Goal: Book appointment/travel/reservation

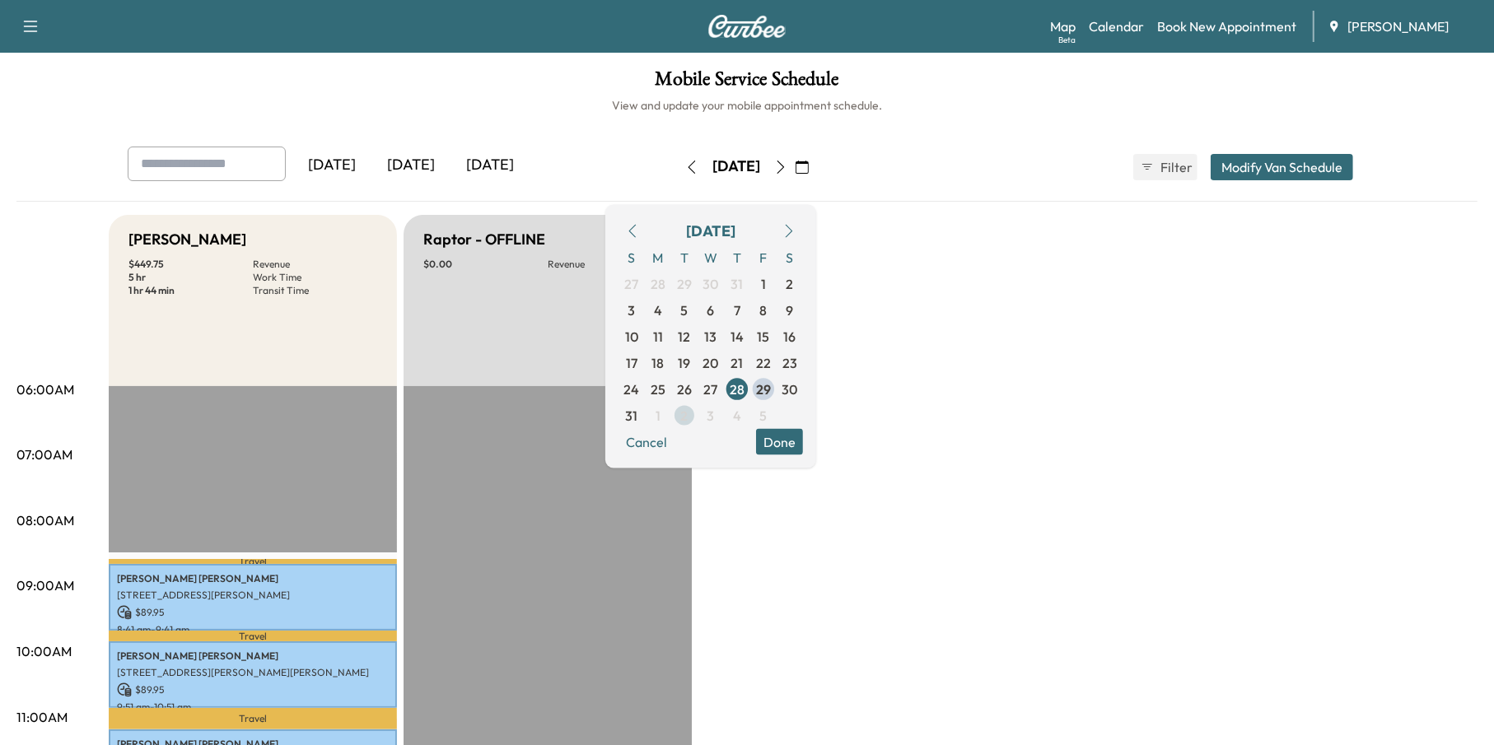
click at [698, 420] on span "2" at bounding box center [684, 415] width 26 height 26
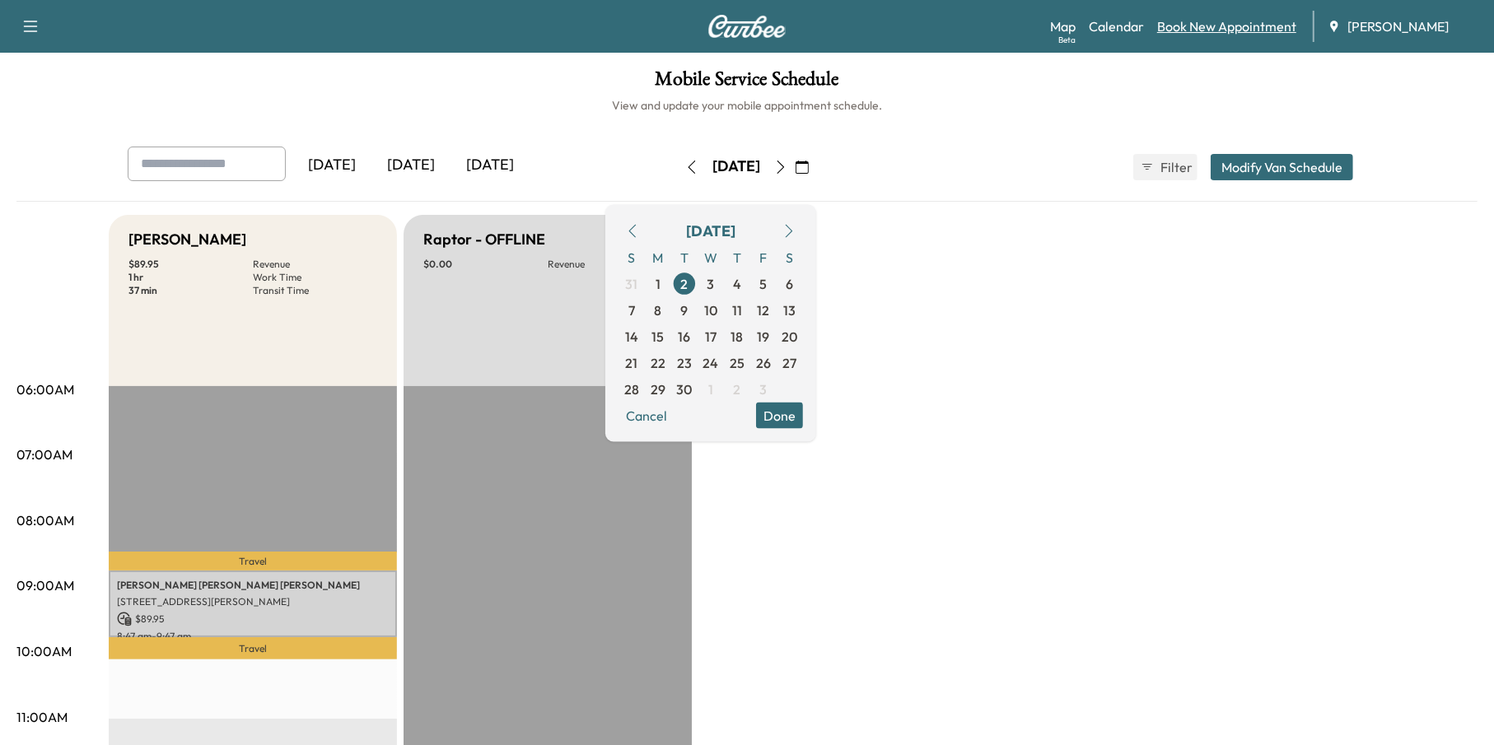
click at [1202, 28] on link "Book New Appointment" at bounding box center [1226, 26] width 139 height 20
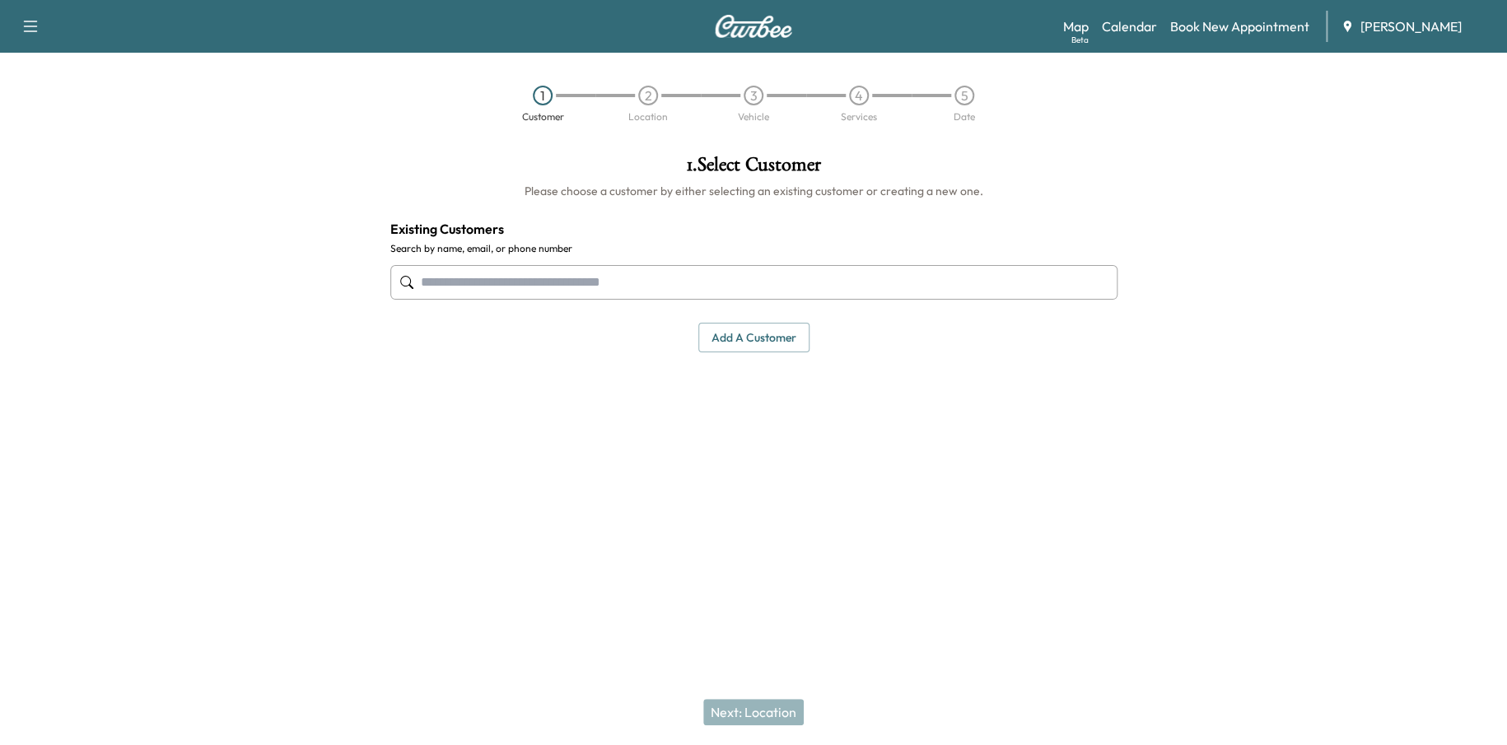
paste input "**********"
type input "**********"
paste input "**********"
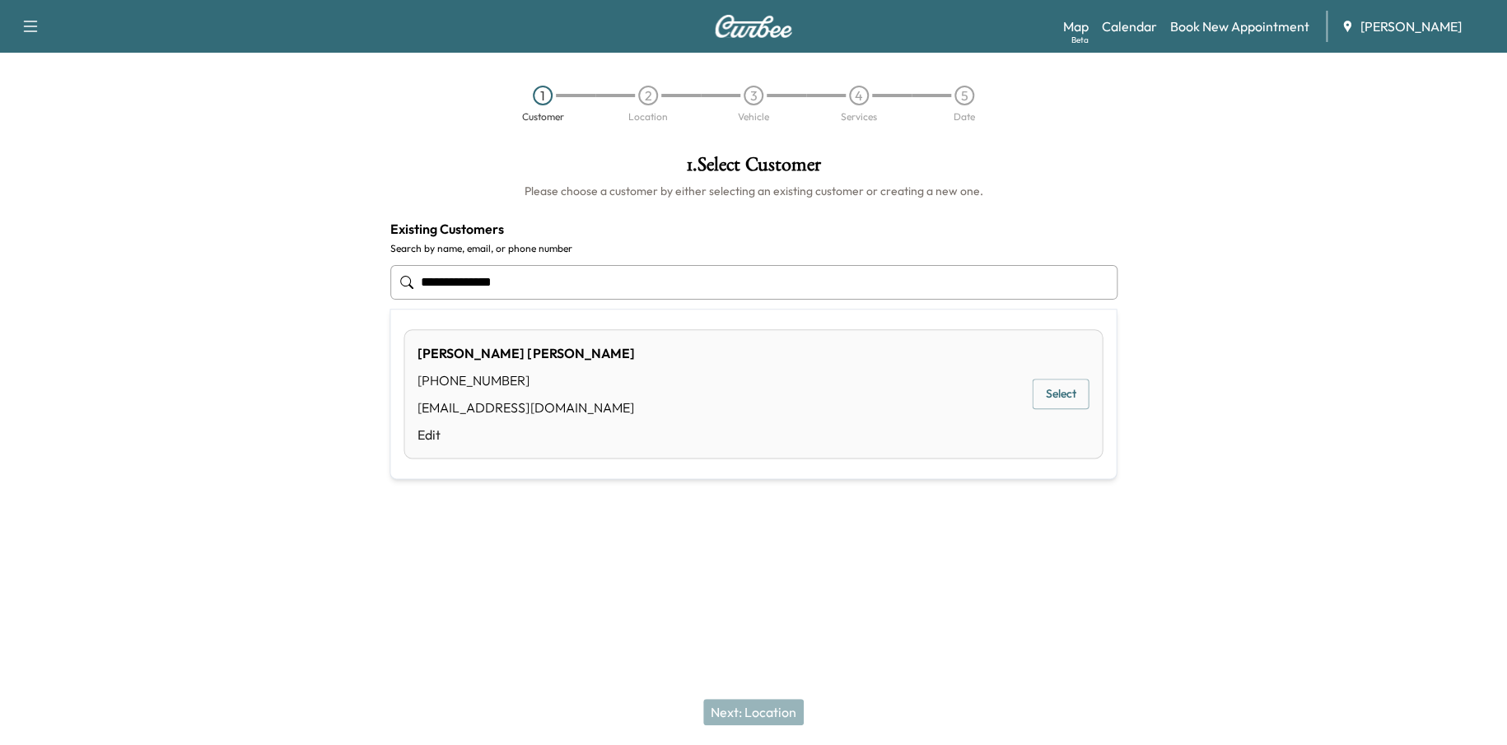
click at [1047, 403] on button "Select" at bounding box center [1060, 394] width 57 height 30
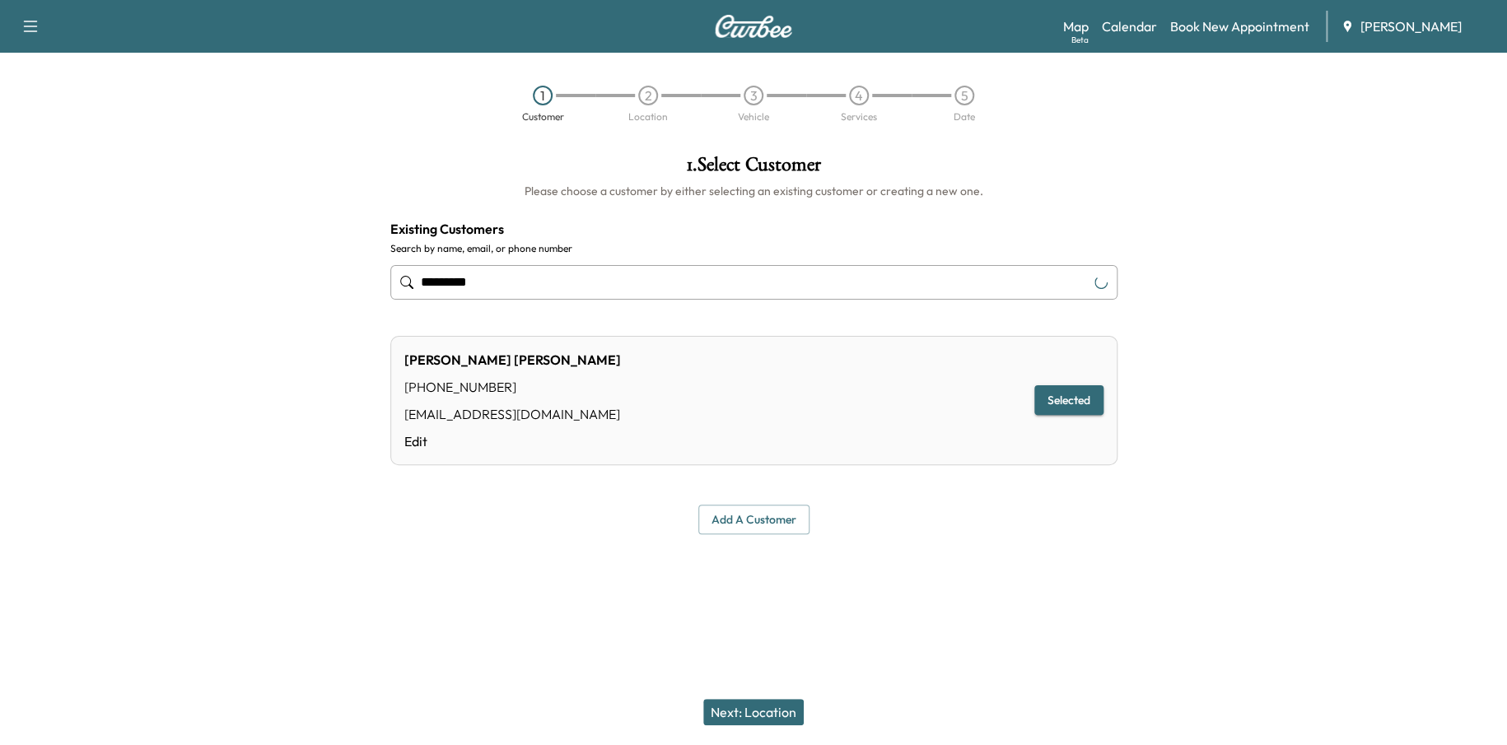
type input "*********"
click at [740, 707] on button "Next: Location" at bounding box center [753, 712] width 100 height 26
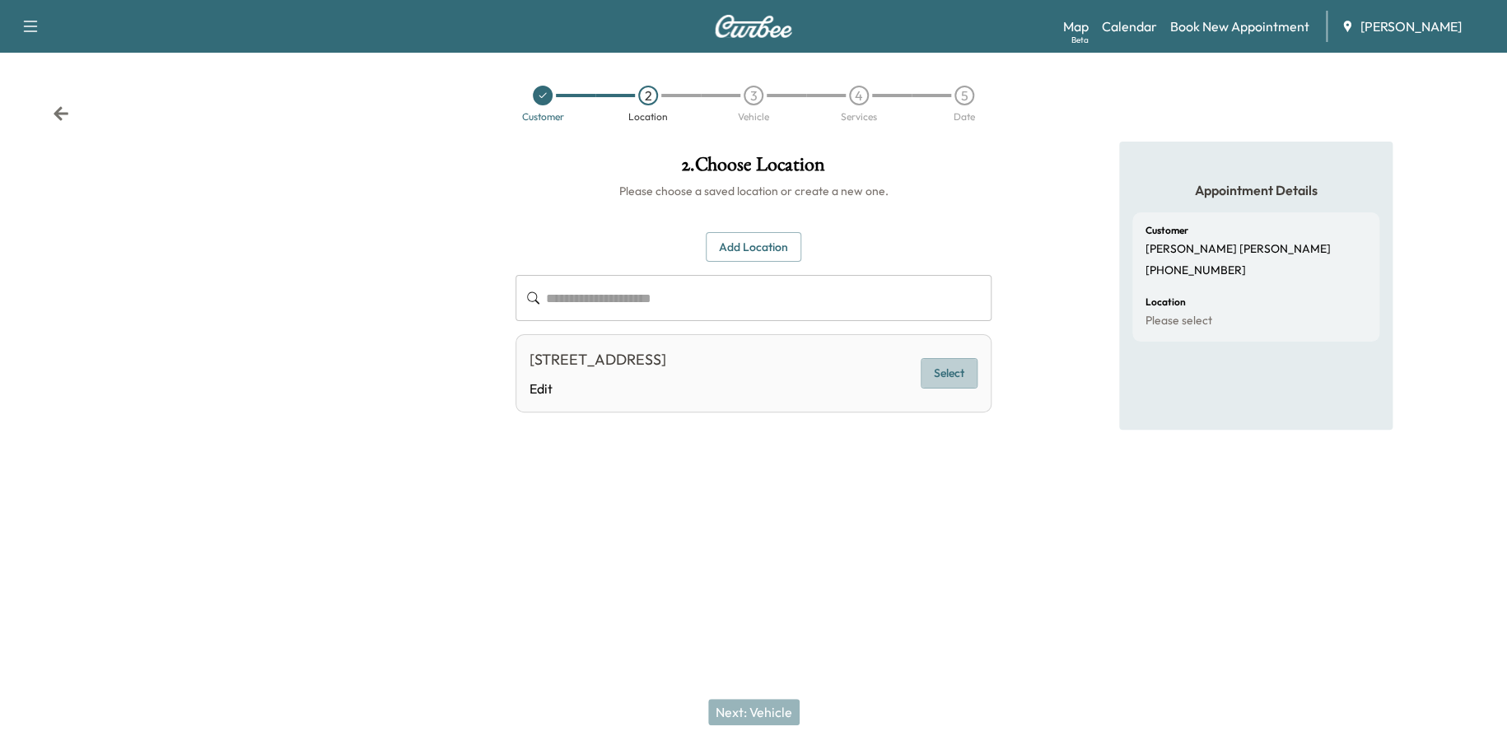
click at [957, 376] on button "Select" at bounding box center [949, 373] width 57 height 30
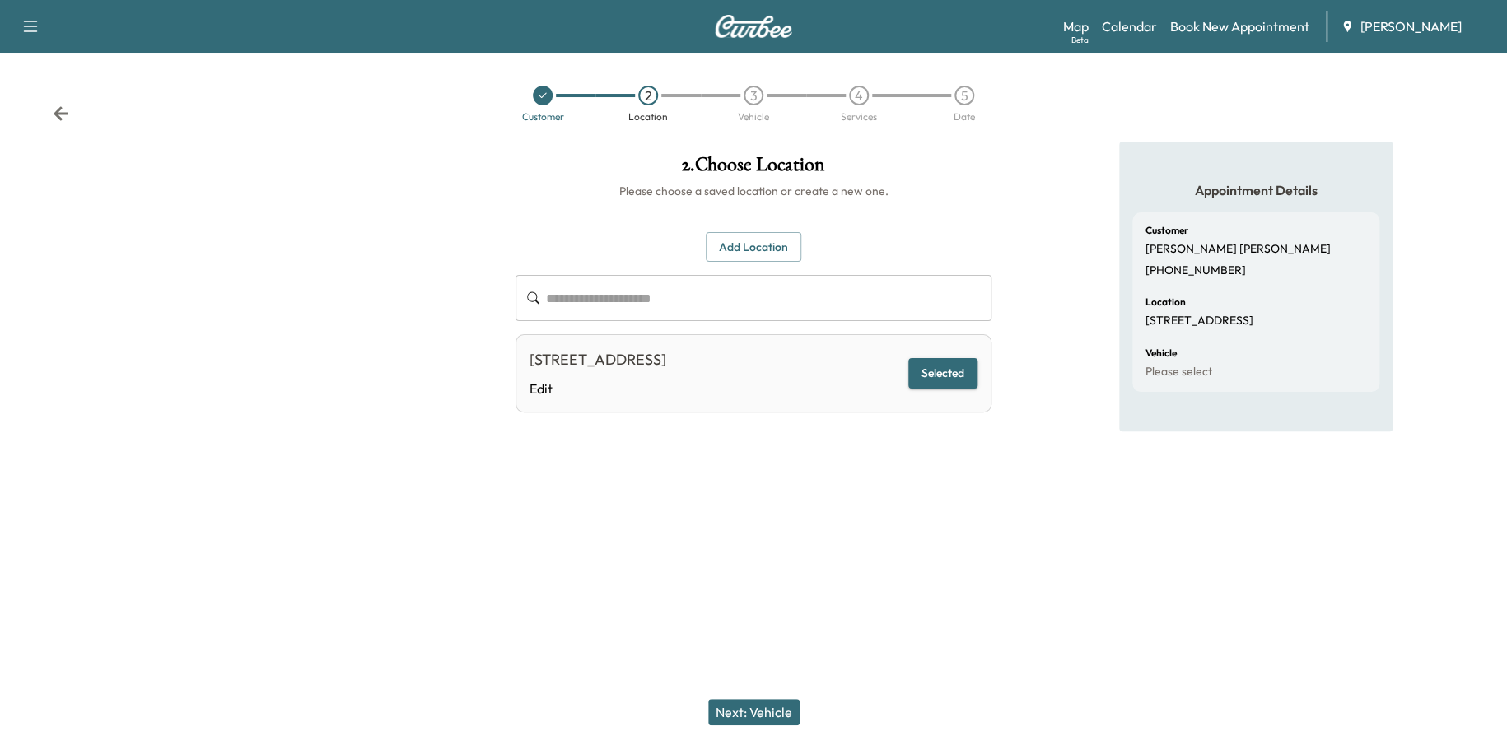
click at [758, 714] on button "Next: Vehicle" at bounding box center [753, 712] width 91 height 26
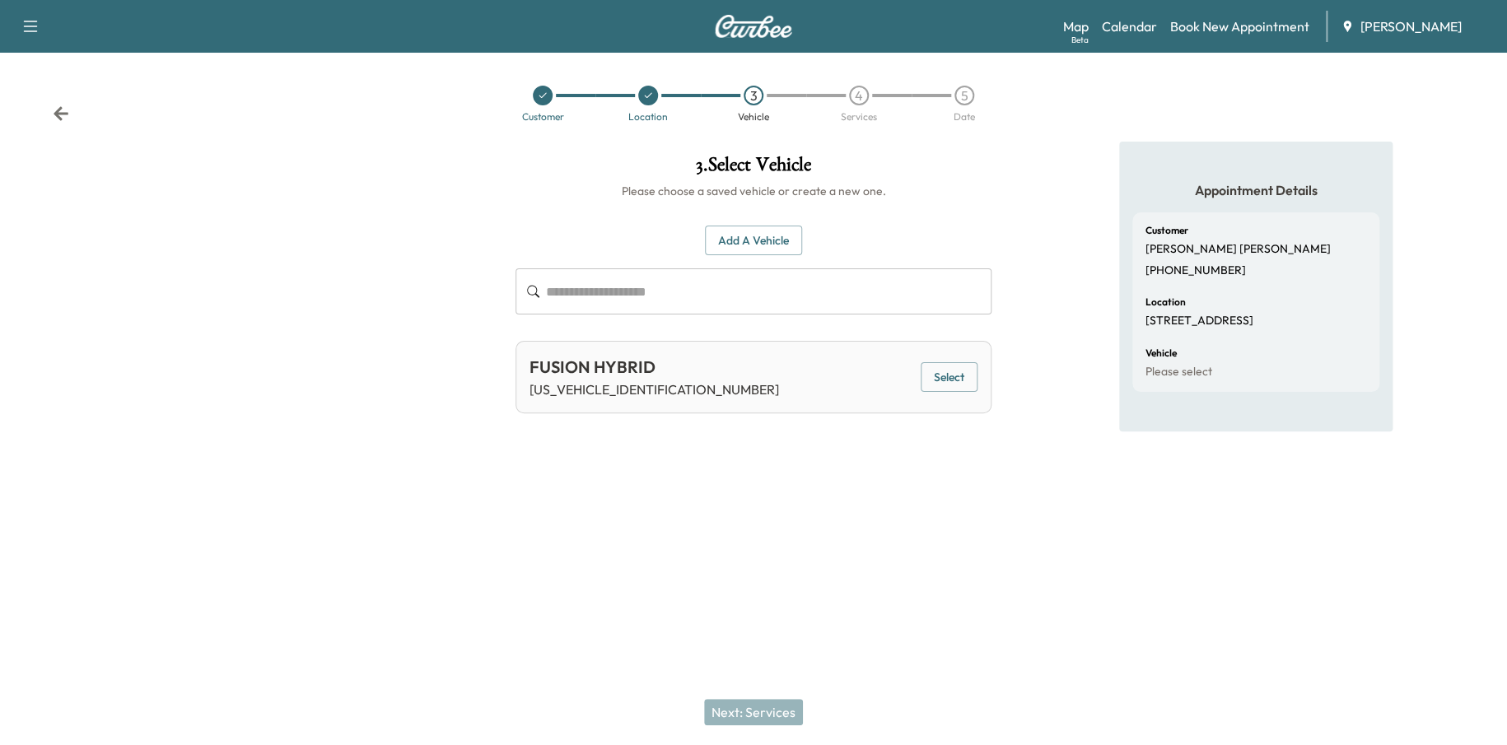
click at [738, 256] on div "Add a Vehicle ​" at bounding box center [754, 271] width 476 height 90
click at [751, 226] on button "Add a Vehicle" at bounding box center [753, 241] width 97 height 30
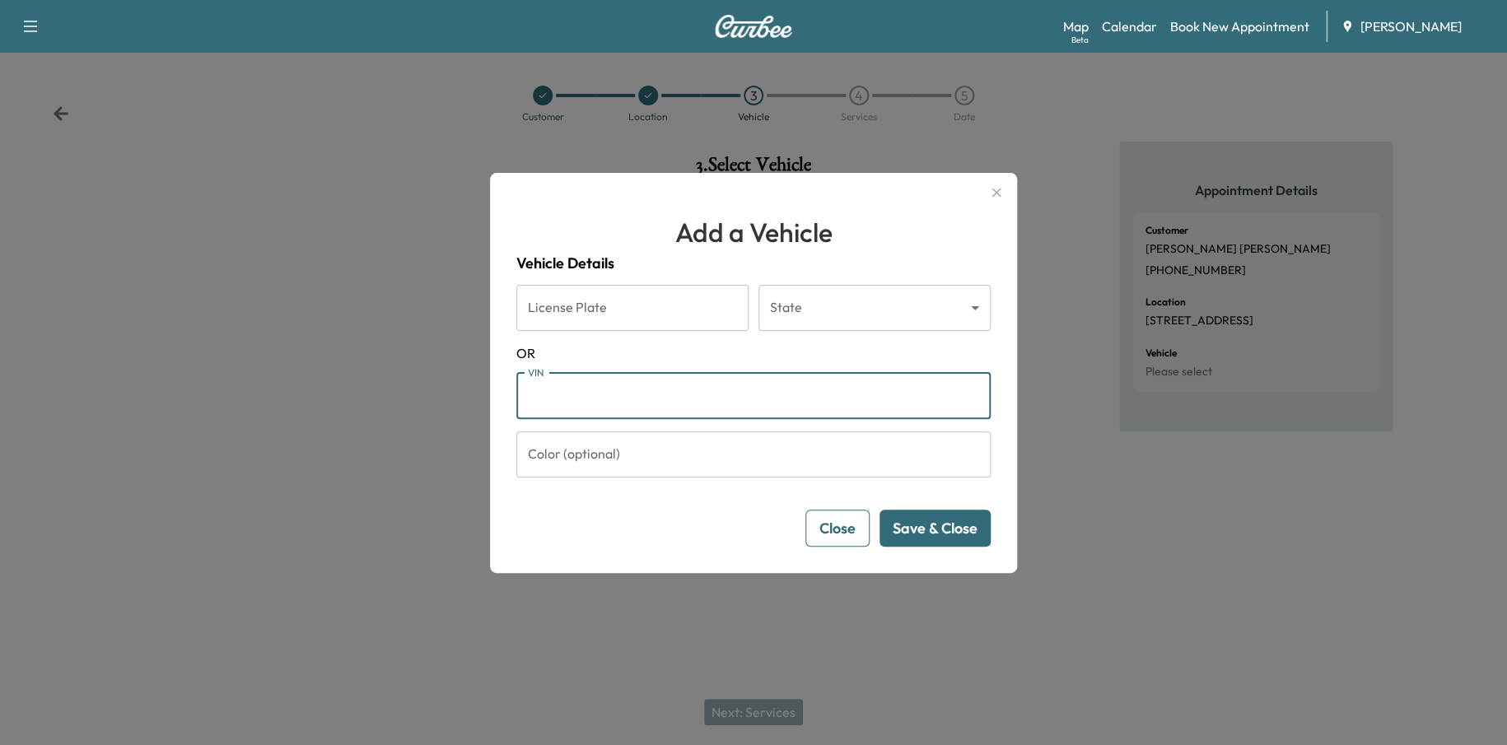
paste input "**********"
type input "**********"
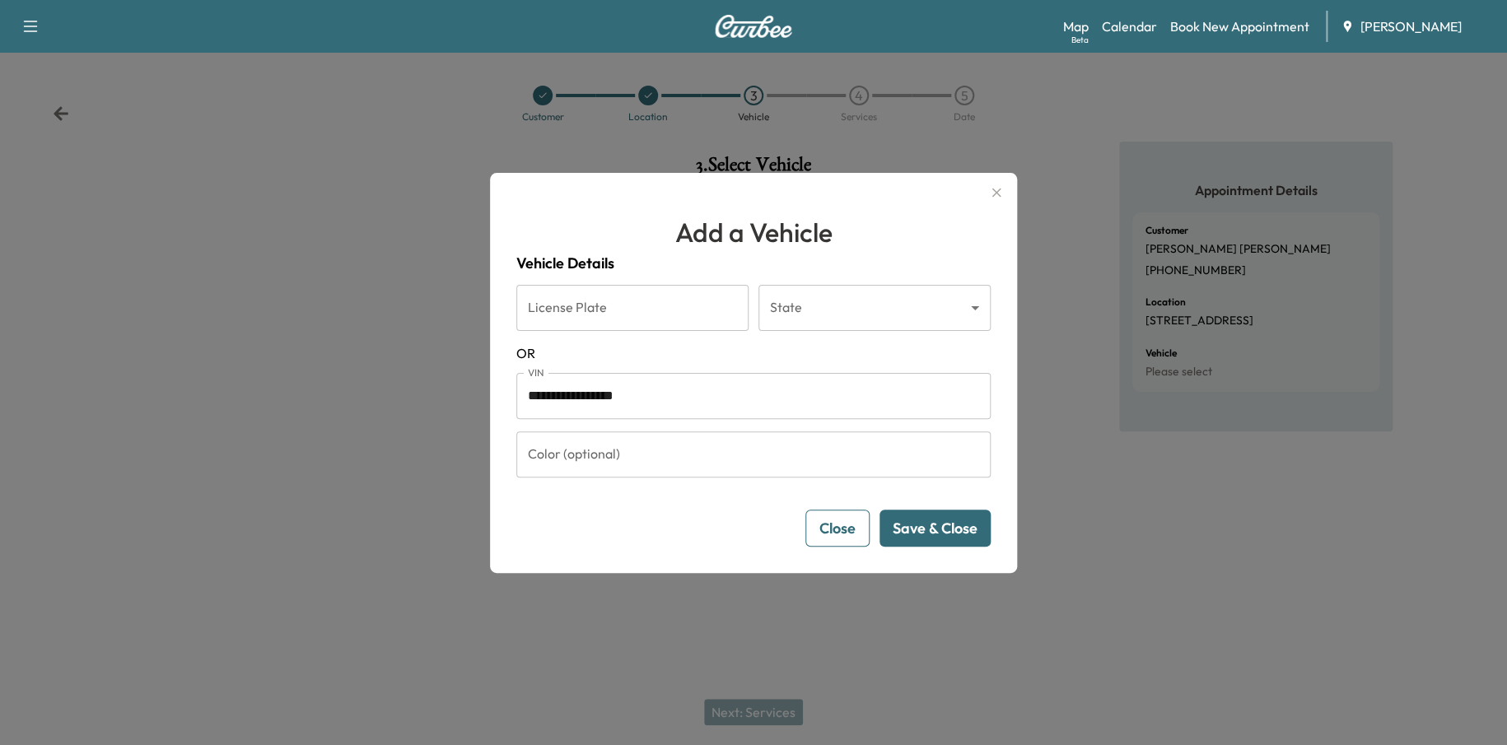
click at [929, 538] on button "Save & Close" at bounding box center [935, 528] width 111 height 37
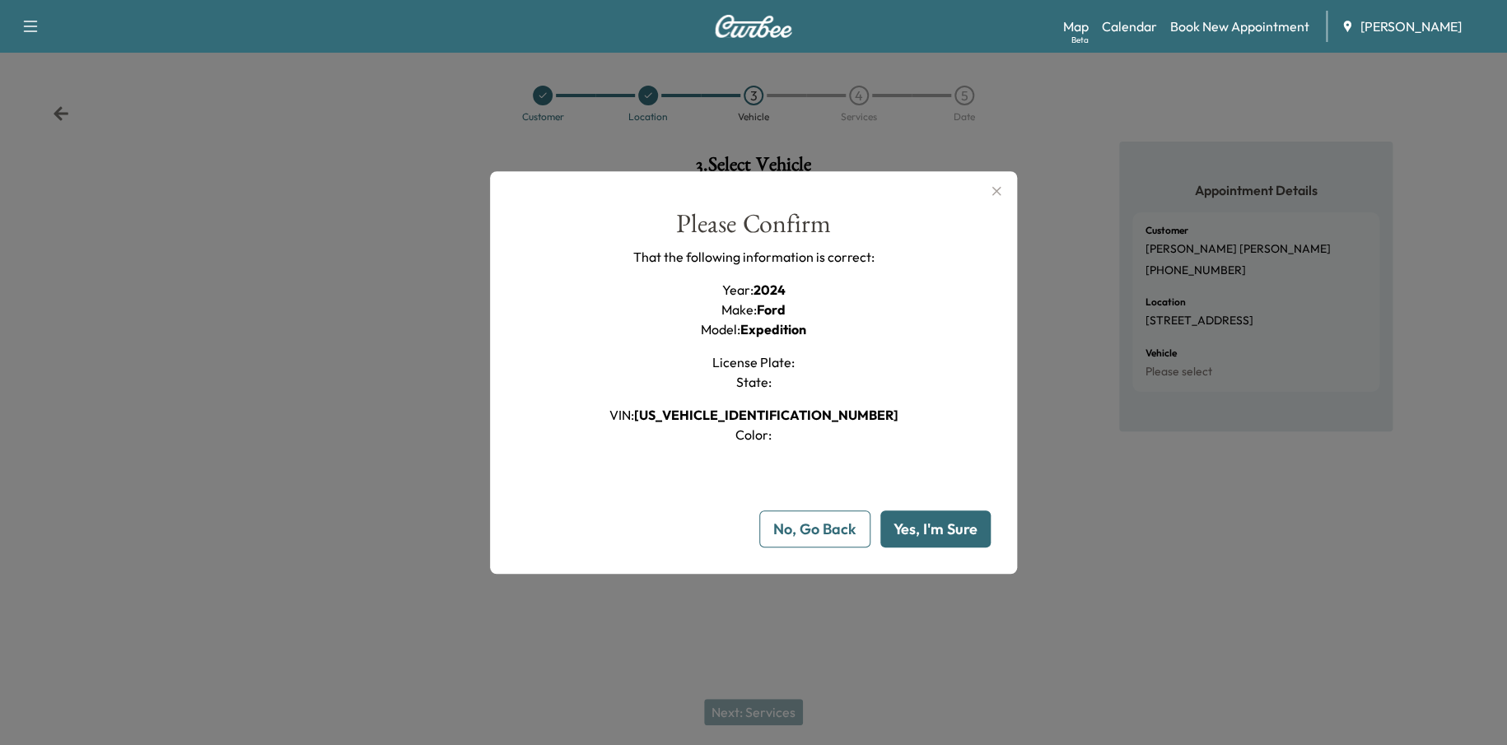
click at [959, 522] on button "Yes, I'm Sure" at bounding box center [935, 529] width 110 height 37
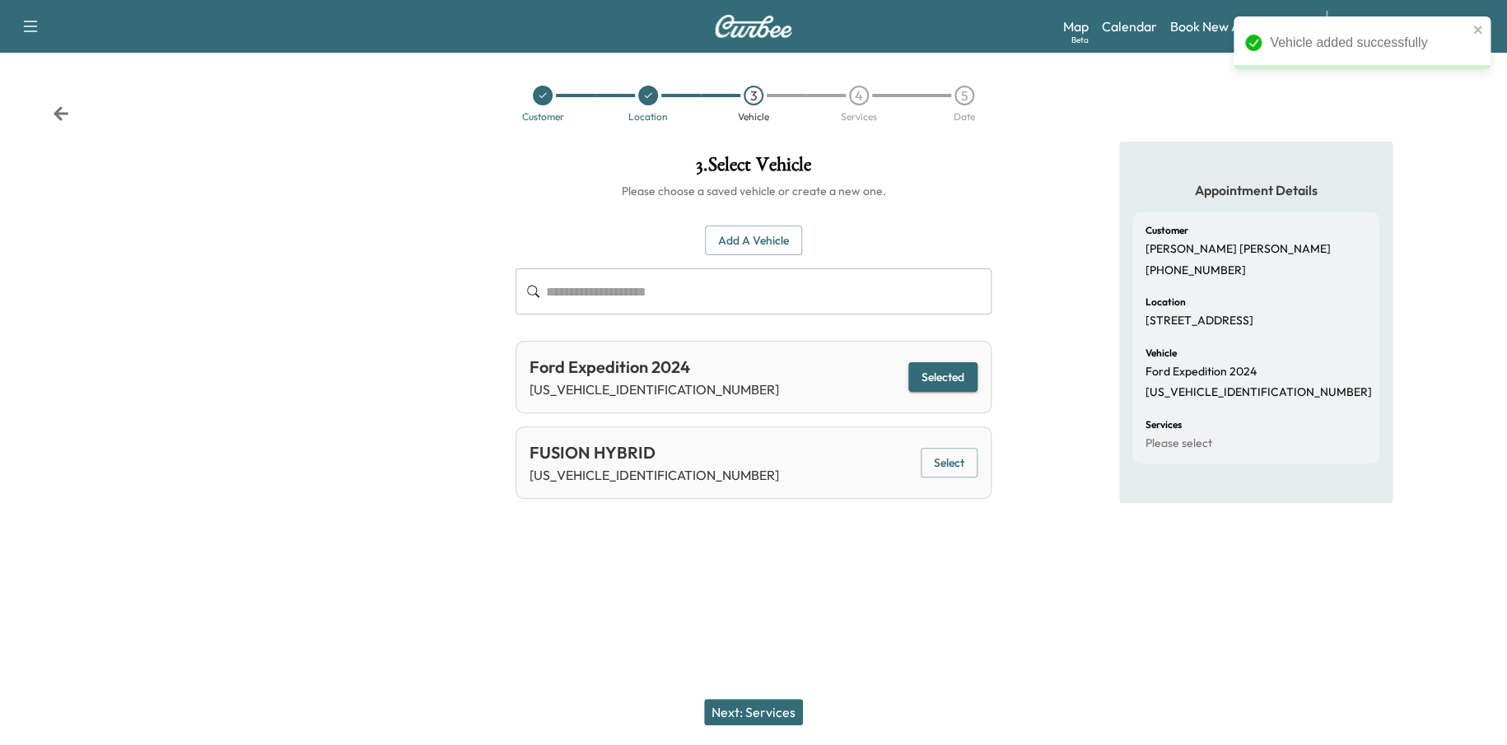
click at [772, 703] on button "Next: Services" at bounding box center [753, 712] width 99 height 26
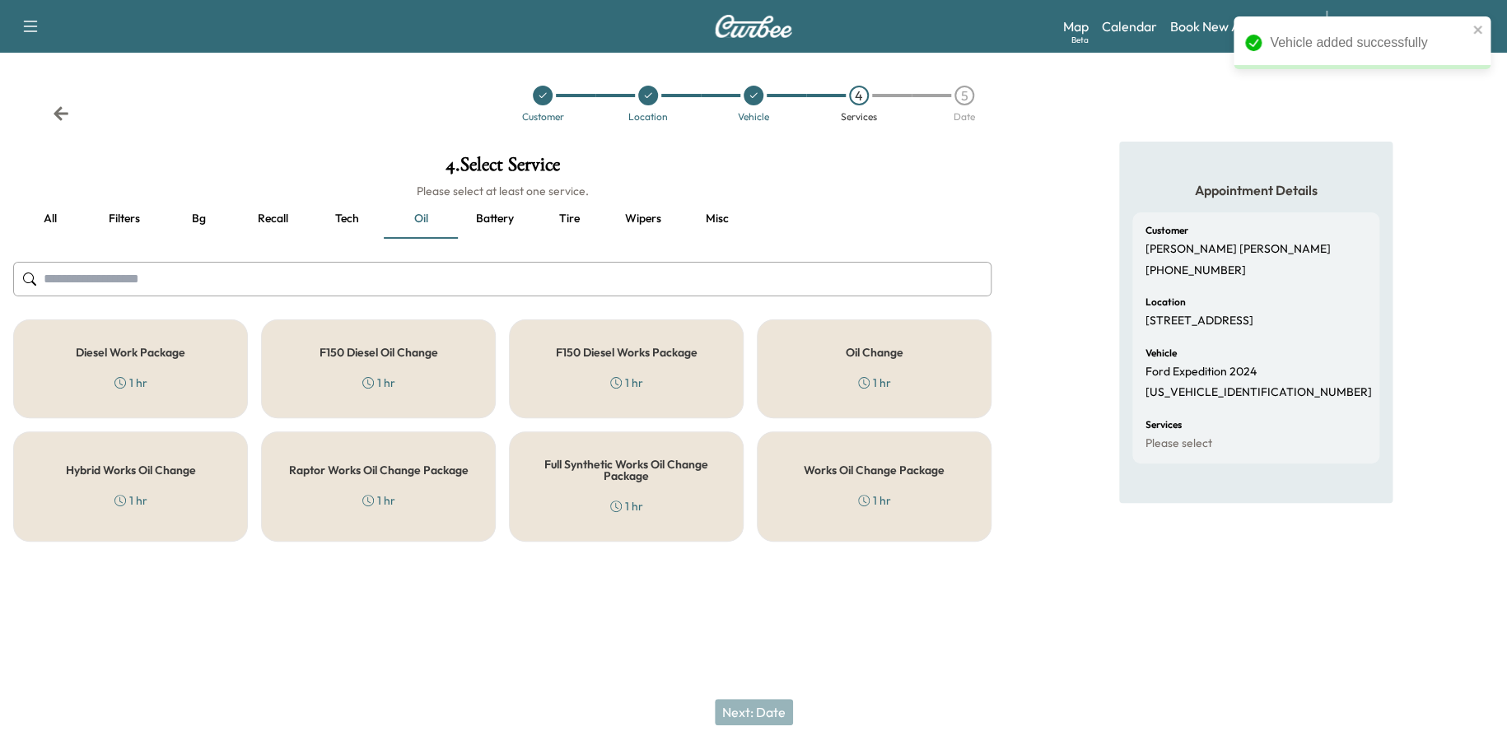
click at [812, 510] on div "Works Oil Change Package 1 hr" at bounding box center [874, 487] width 235 height 110
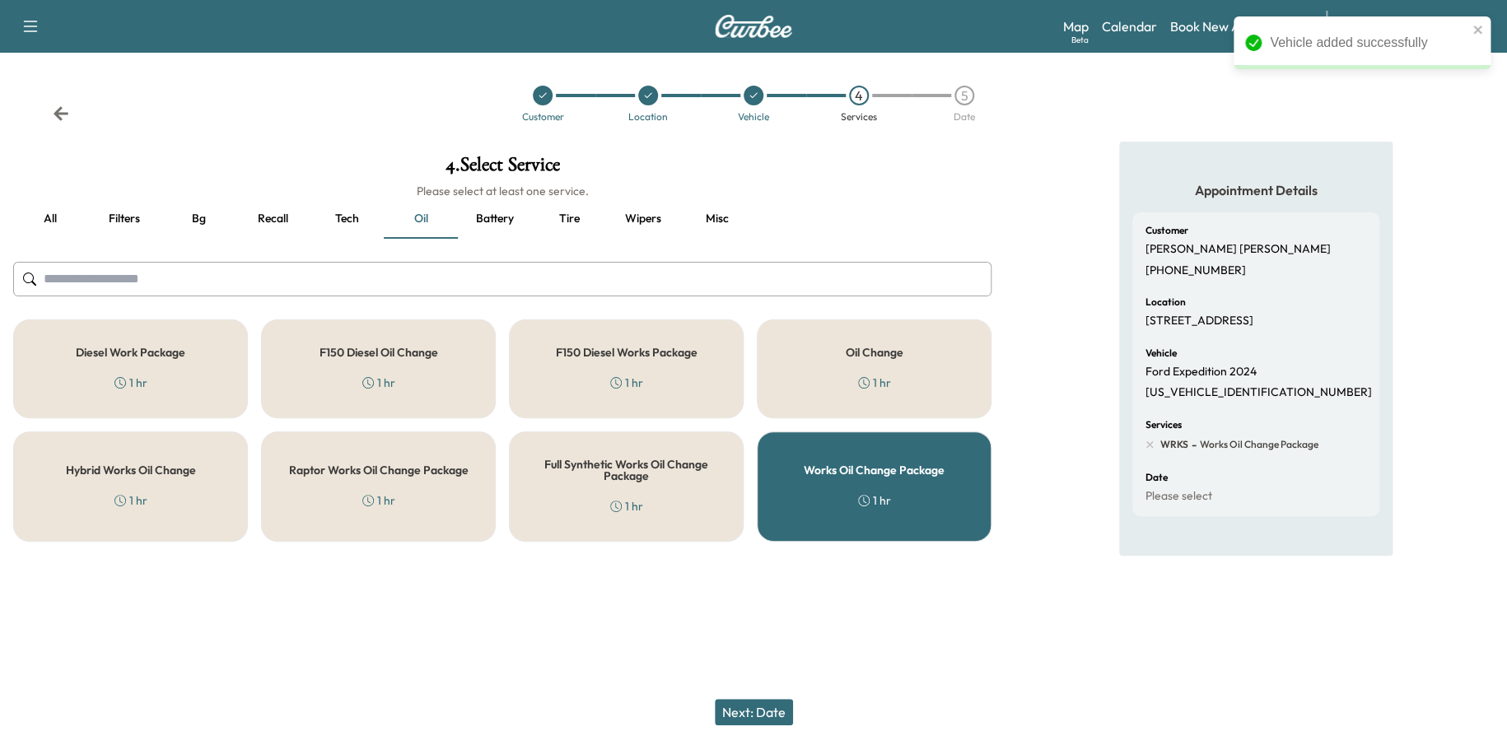
click at [751, 713] on button "Next: Date" at bounding box center [754, 712] width 78 height 26
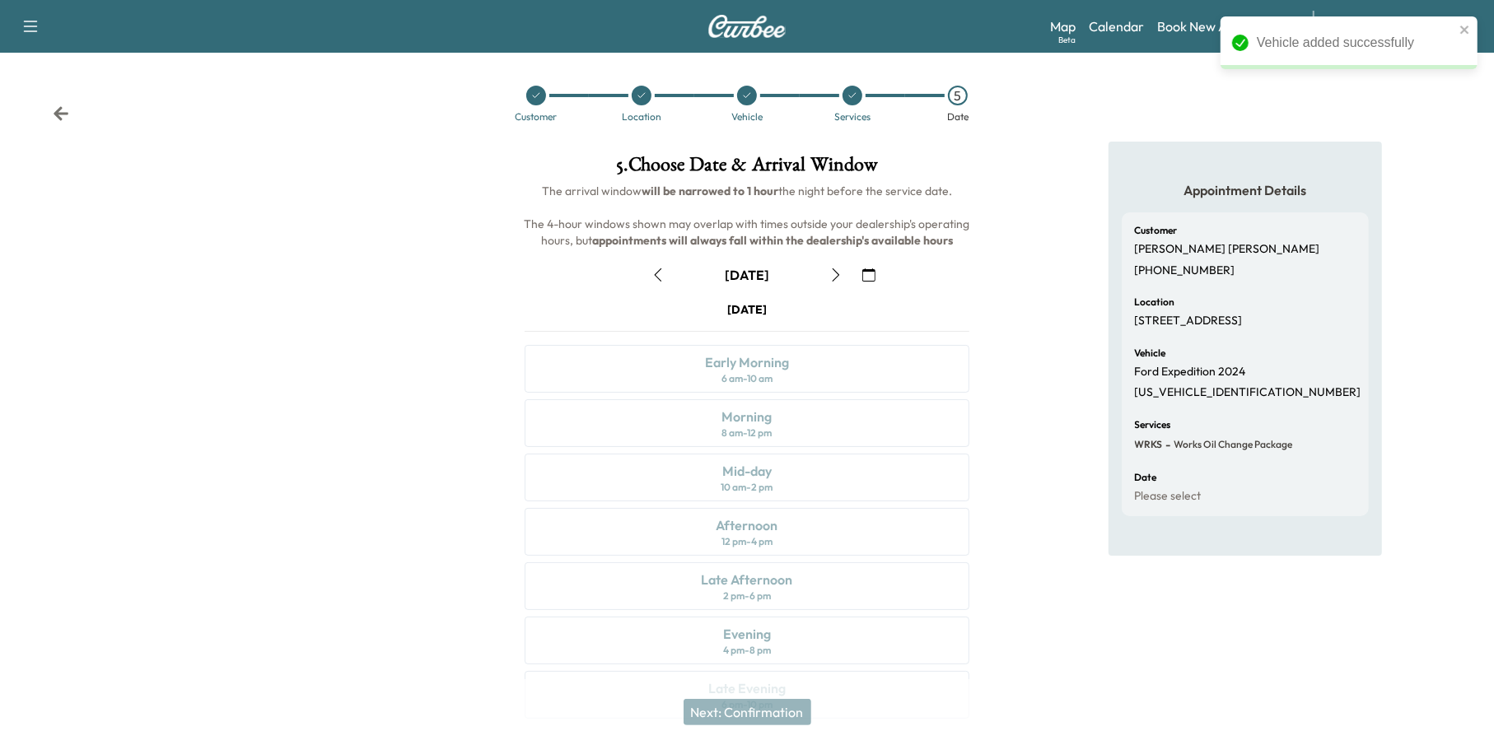
click at [871, 274] on icon "button" at bounding box center [868, 274] width 13 height 13
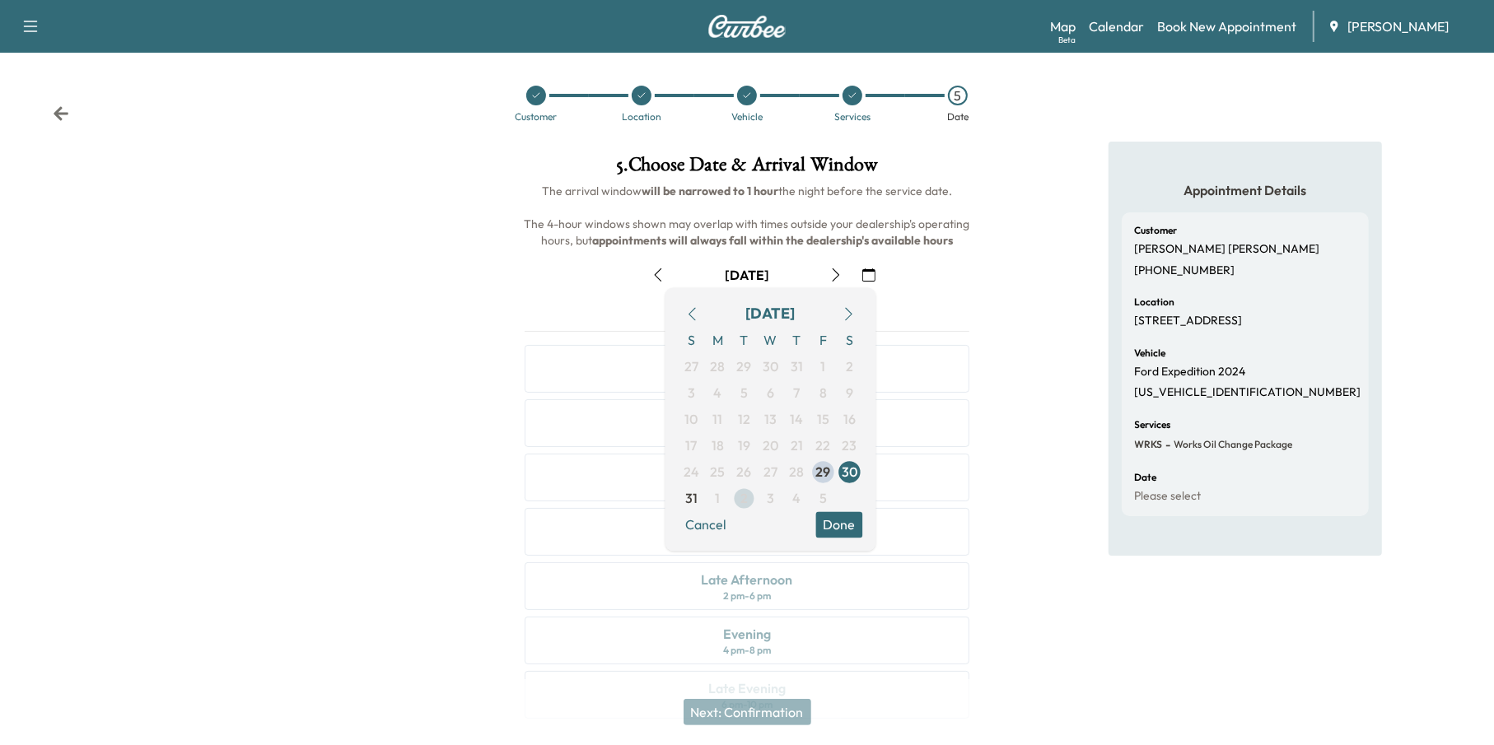
click at [745, 502] on span "2" at bounding box center [743, 499] width 7 height 20
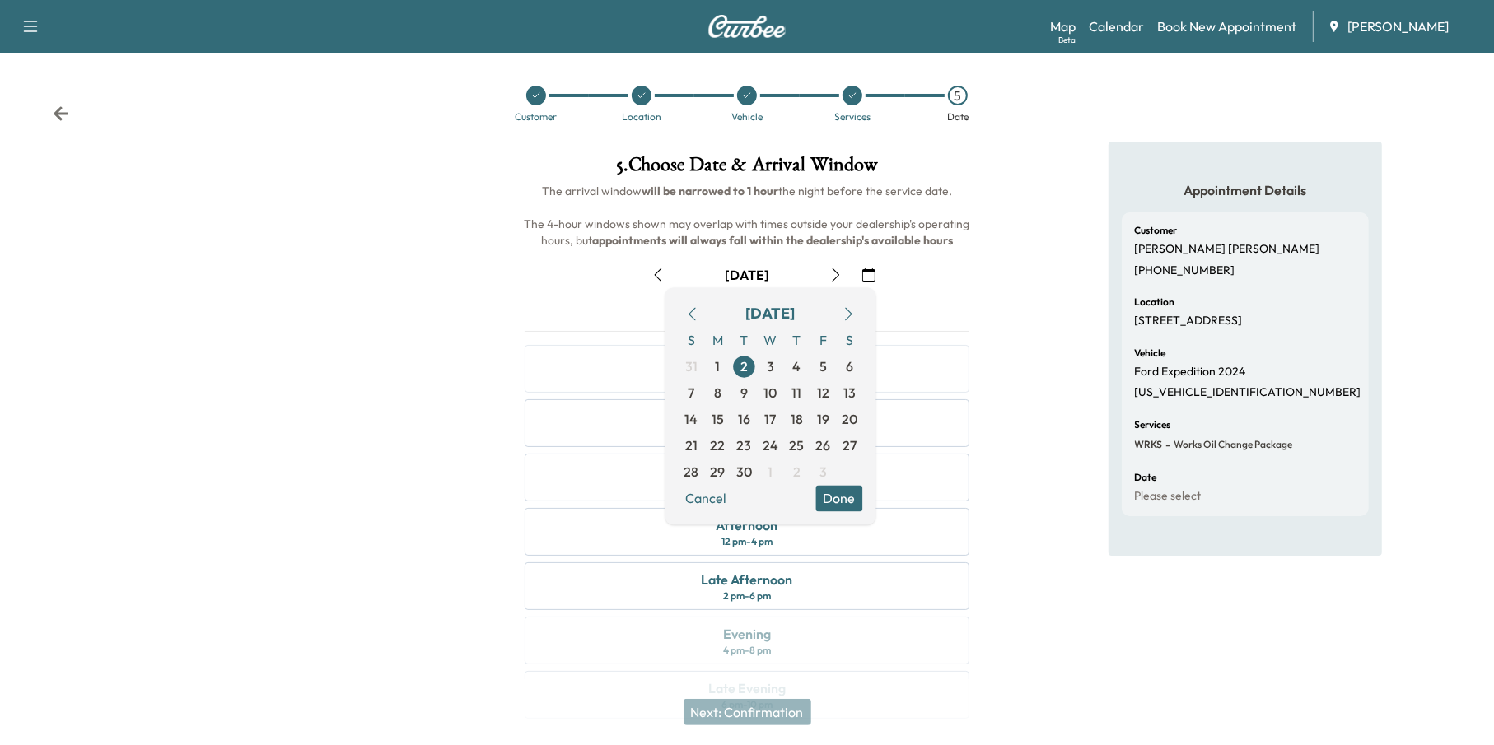
click at [841, 495] on button "Done" at bounding box center [839, 499] width 47 height 26
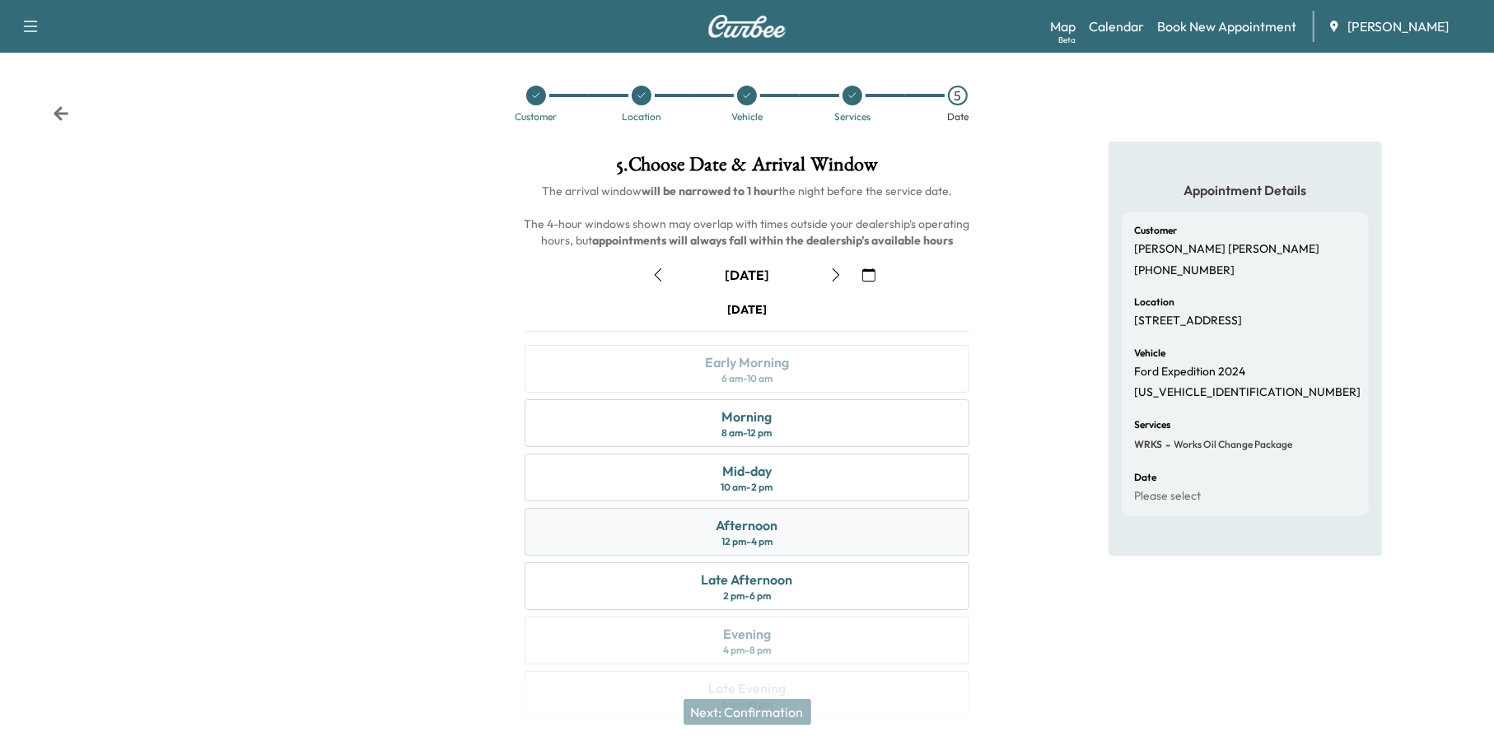
click at [809, 529] on div "Afternoon 12 pm - 4 pm" at bounding box center [748, 532] width 446 height 48
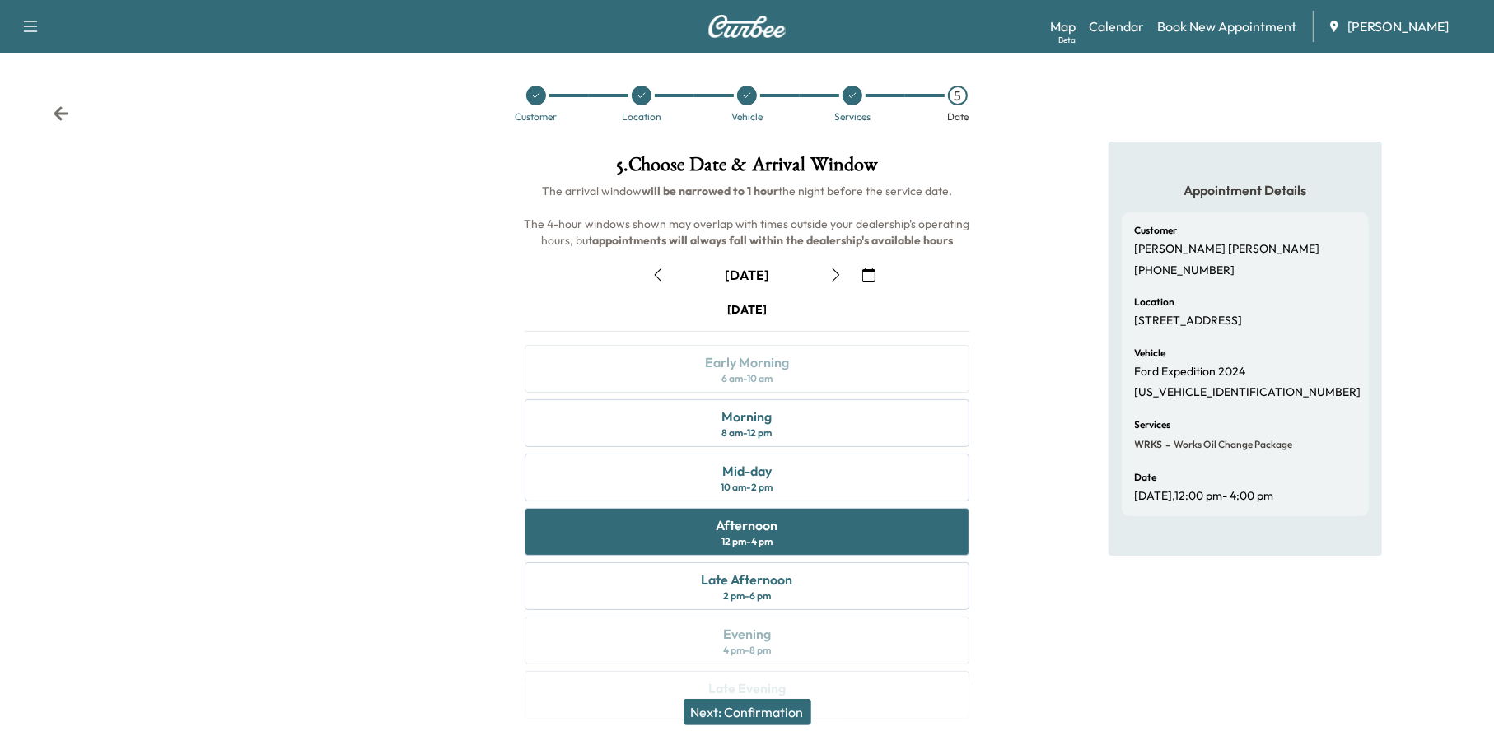
click at [762, 710] on button "Next: Confirmation" at bounding box center [748, 712] width 128 height 26
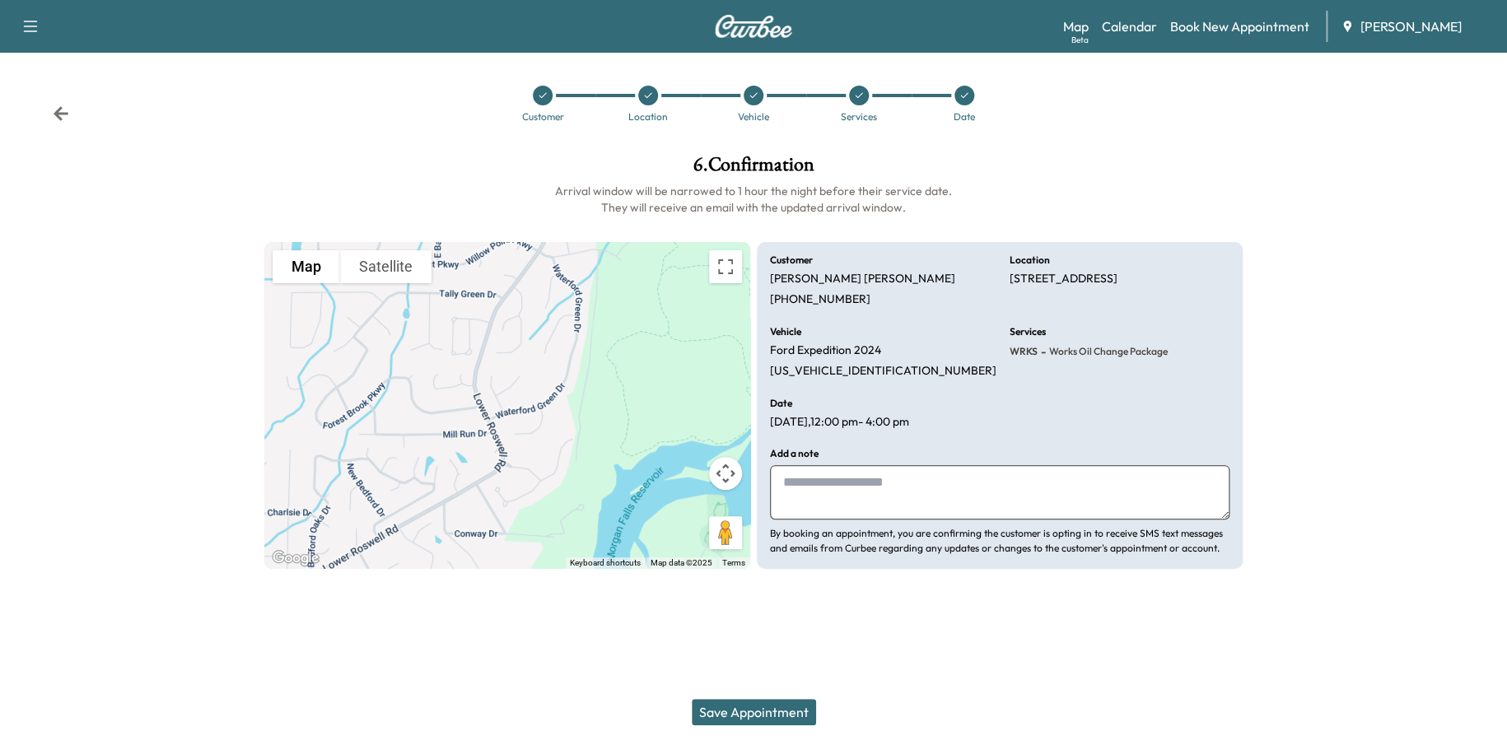
click at [801, 707] on button "Save Appointment" at bounding box center [754, 712] width 124 height 26
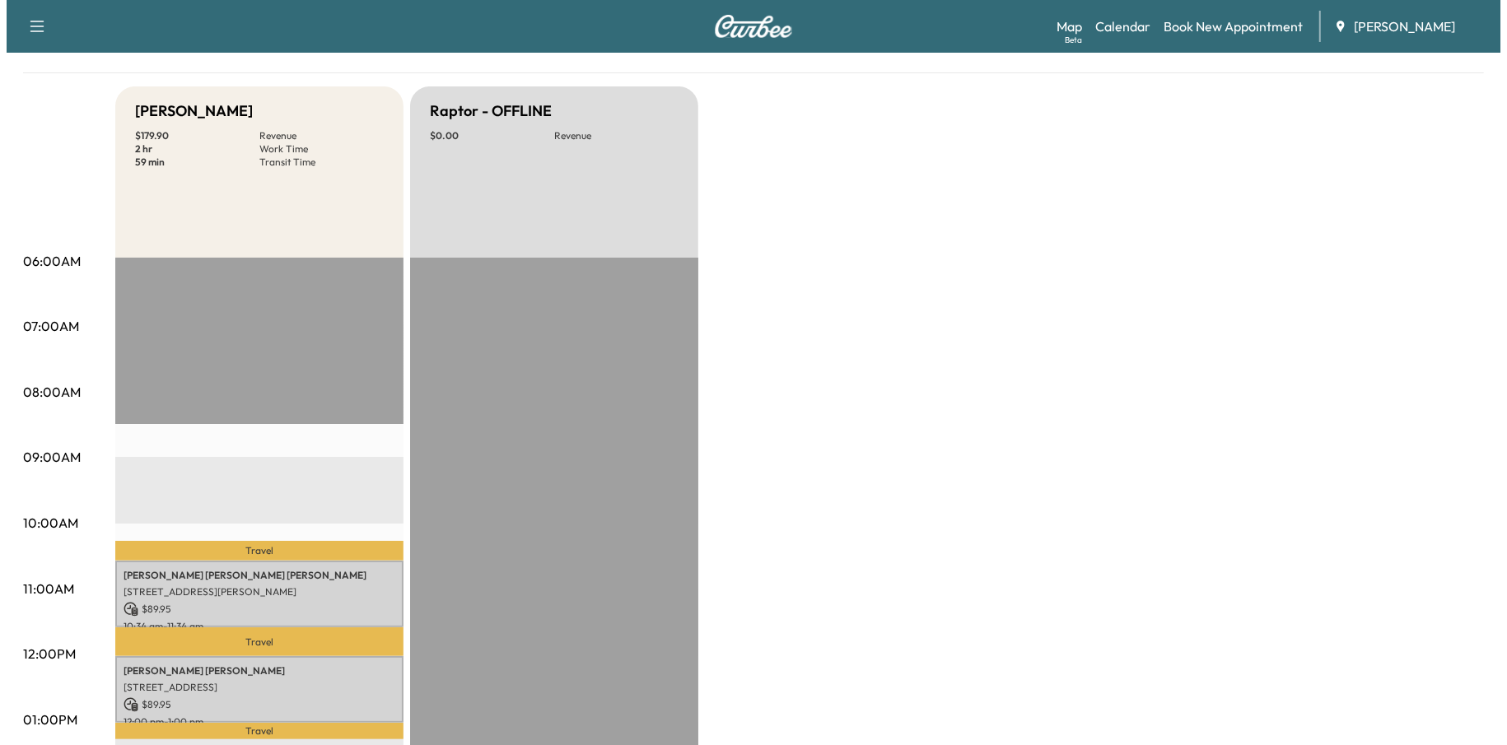
scroll to position [329, 0]
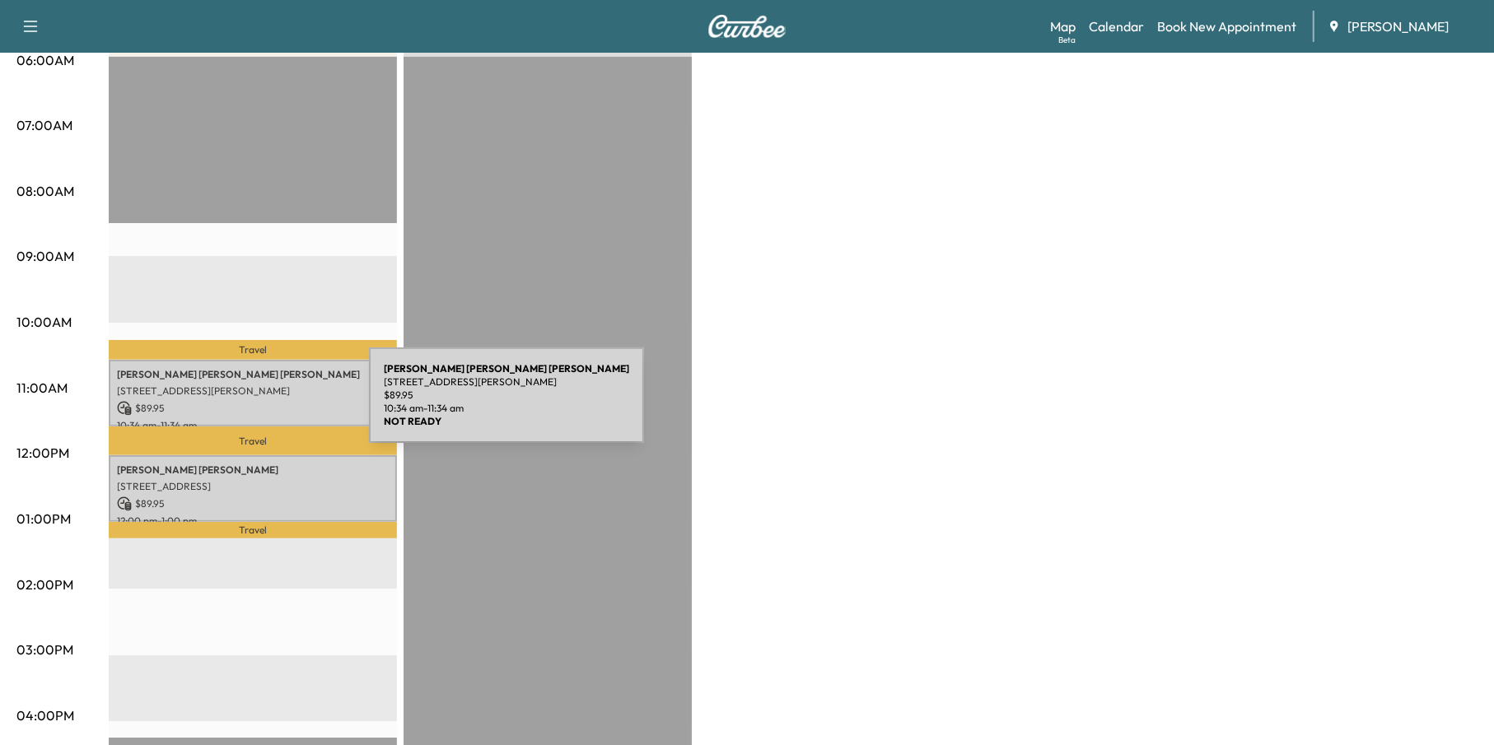
click at [245, 404] on p "$ 89.95" at bounding box center [253, 408] width 272 height 15
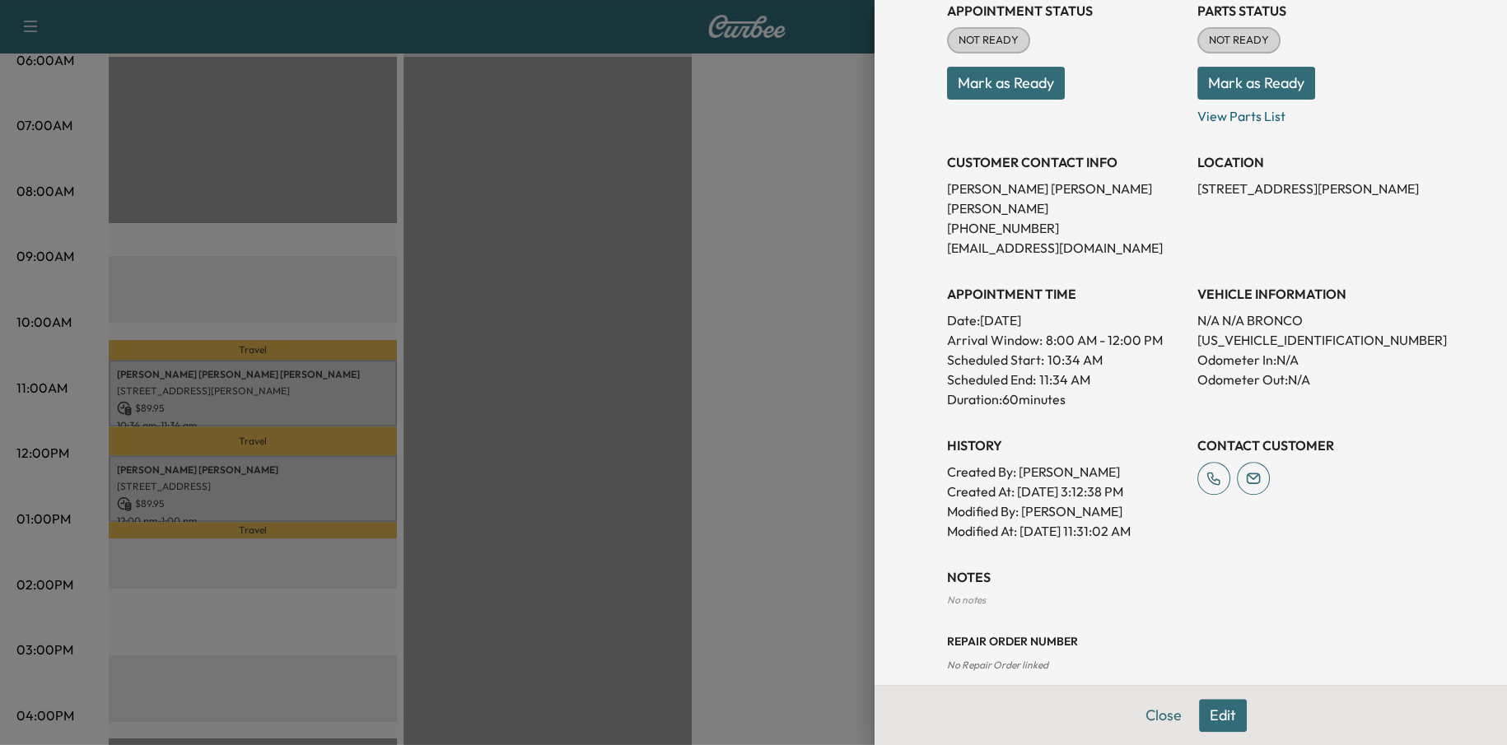
click at [1220, 708] on button "Edit" at bounding box center [1223, 715] width 48 height 33
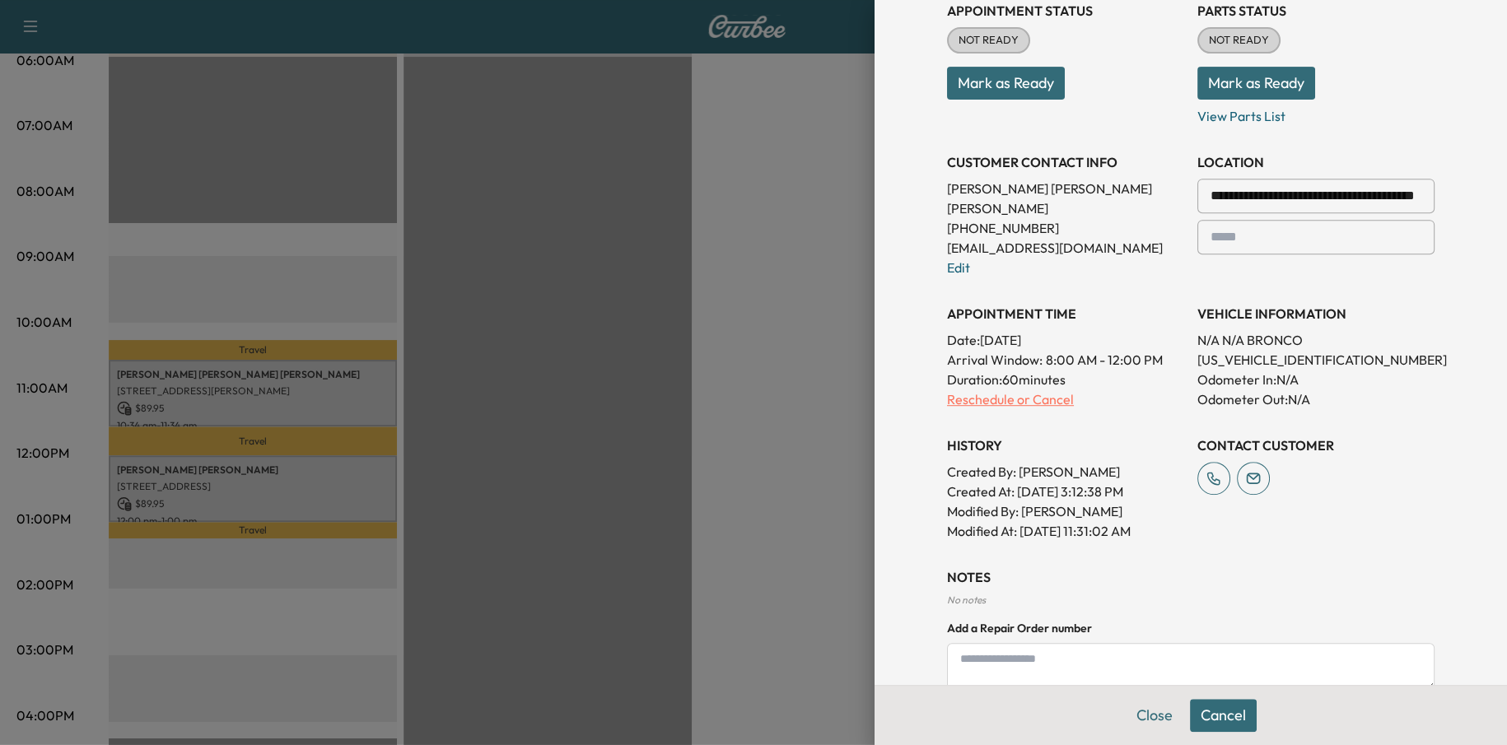
click at [956, 390] on p "Reschedule or Cancel" at bounding box center [1065, 400] width 237 height 20
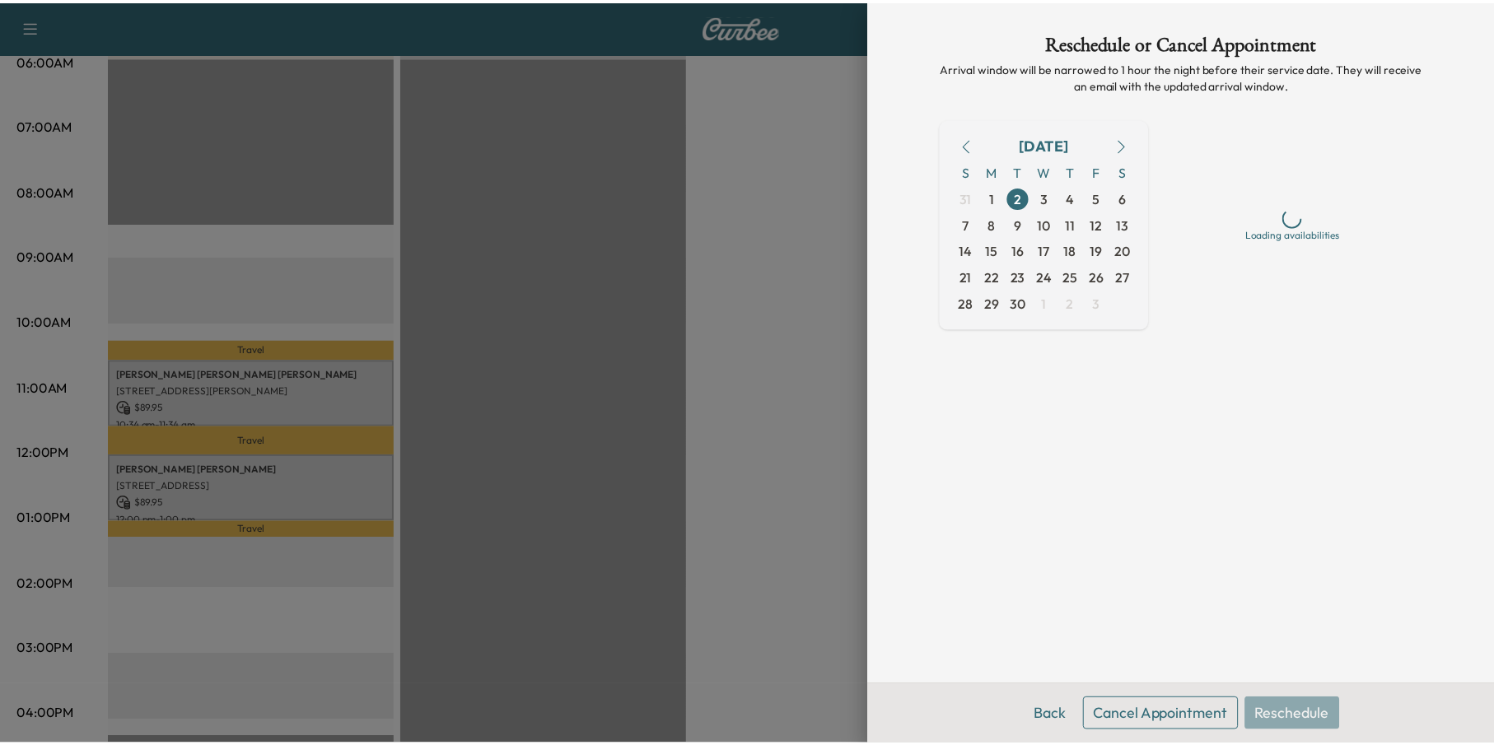
scroll to position [0, 0]
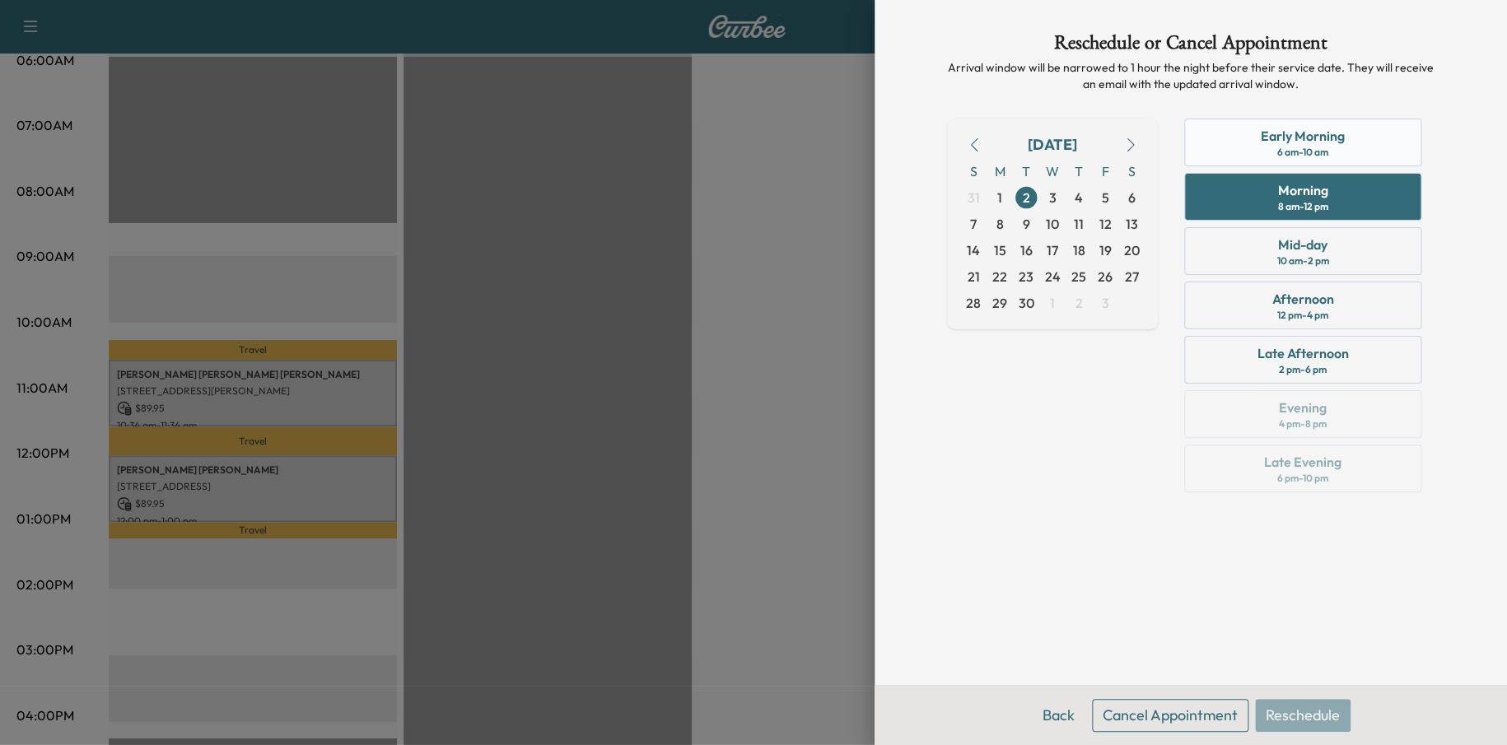
click at [1347, 138] on div "Early Morning 6 am - 10 am" at bounding box center [1302, 143] width 237 height 48
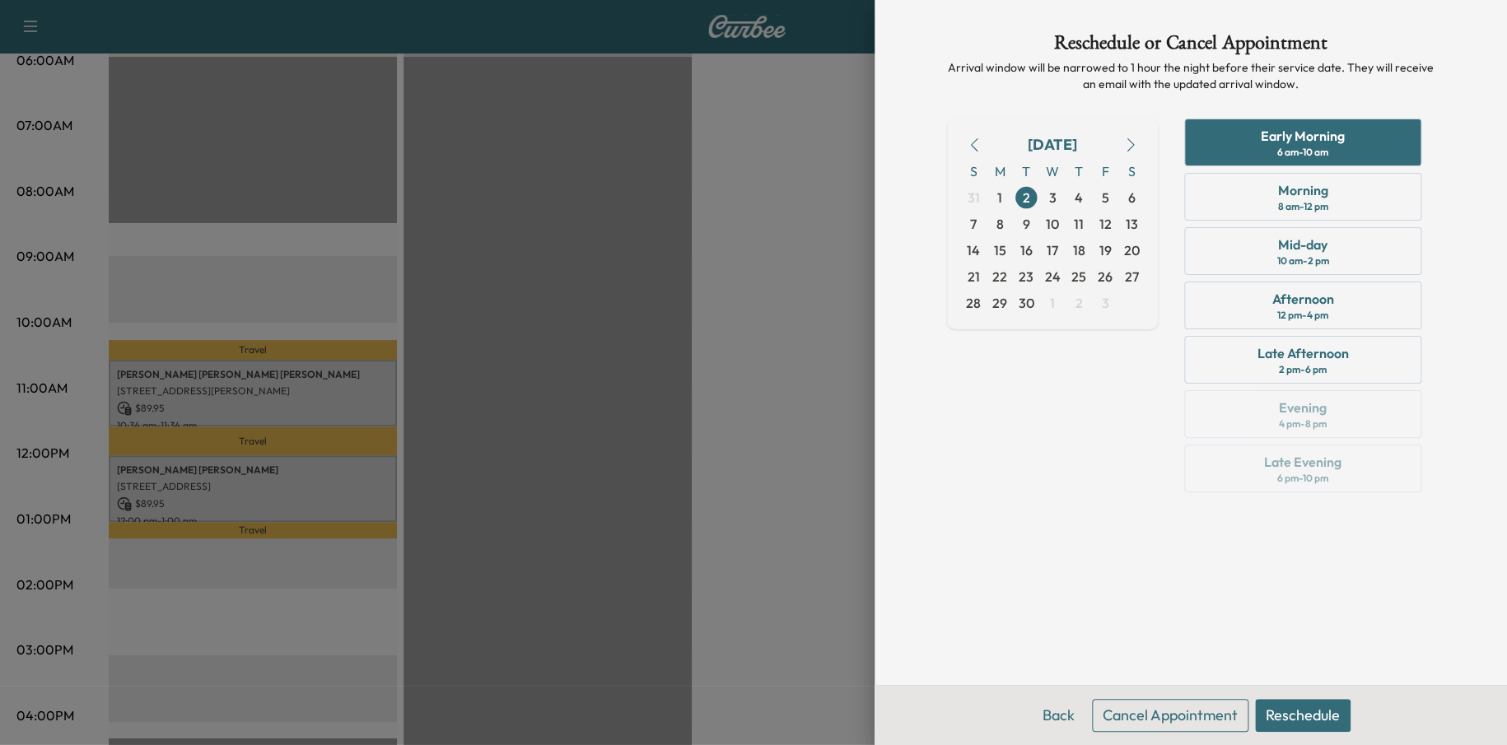
click at [1304, 724] on button "Reschedule" at bounding box center [1303, 715] width 96 height 33
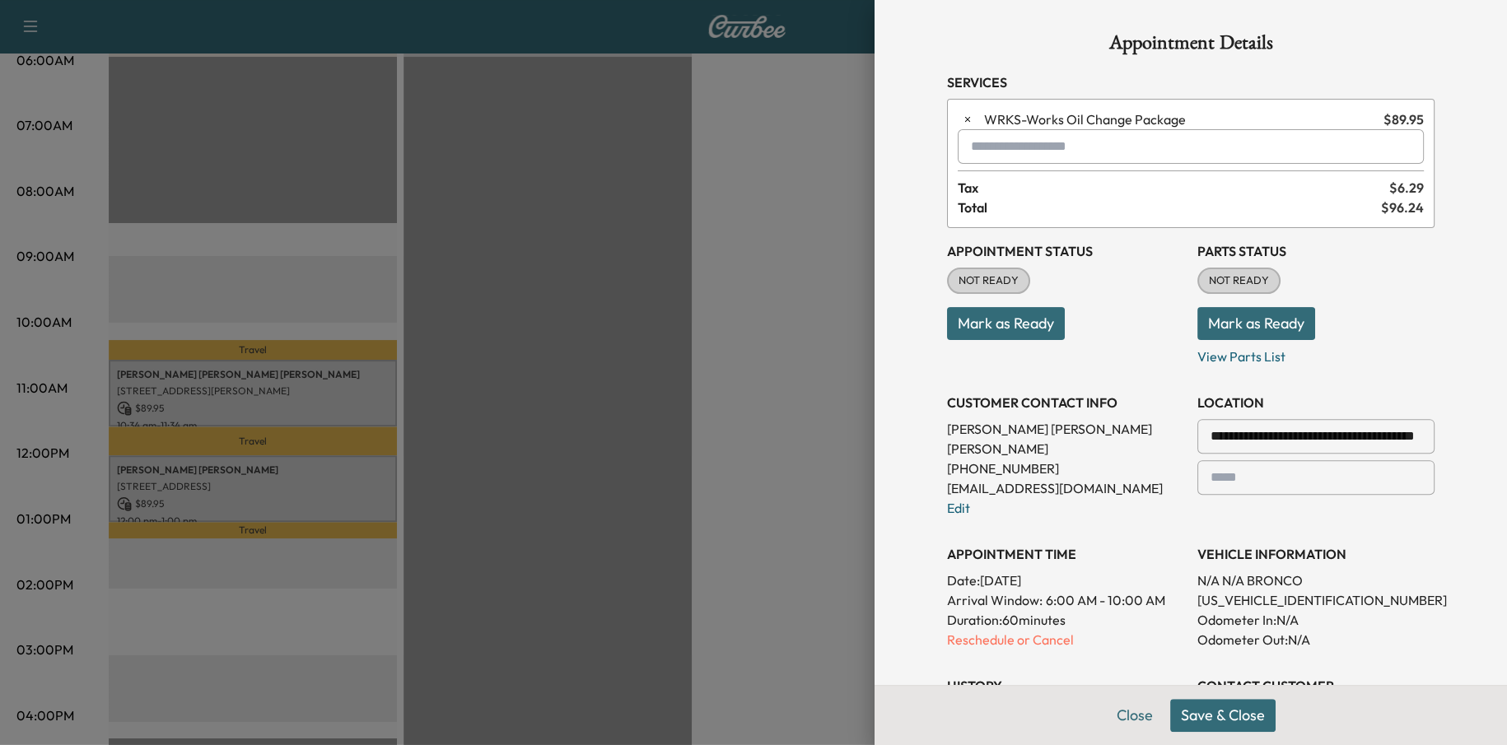
click at [1233, 709] on button "Save & Close" at bounding box center [1222, 715] width 105 height 33
